Goal: Transaction & Acquisition: Purchase product/service

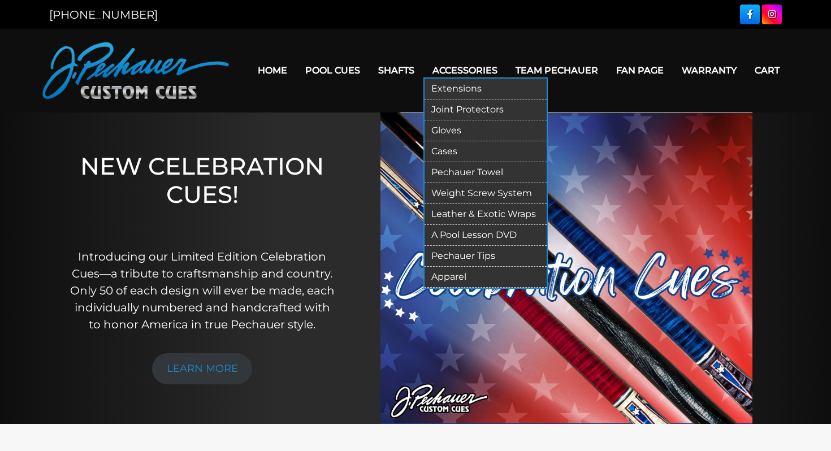
click at [483, 254] on link "Pechauer Tips" at bounding box center [485, 256] width 122 height 21
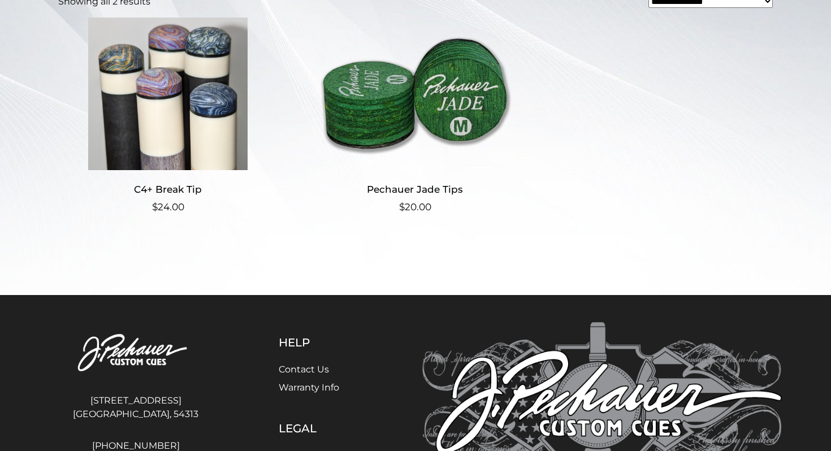
scroll to position [313, 0]
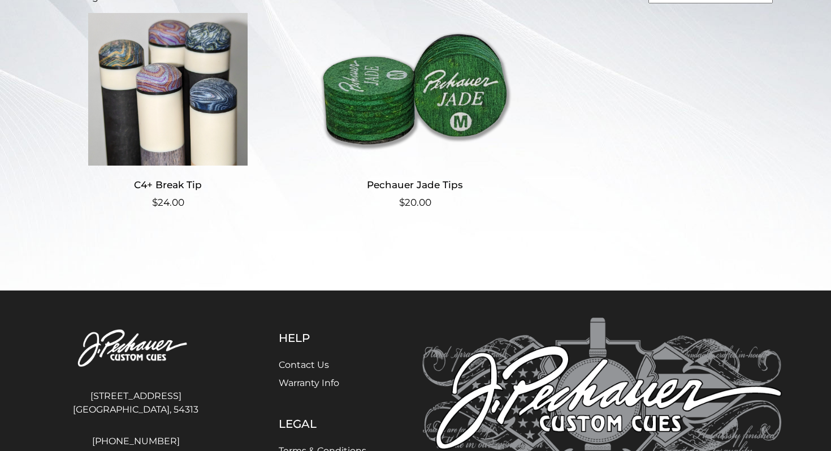
click at [428, 98] on img at bounding box center [415, 89] width 220 height 153
